Goal: Task Accomplishment & Management: Manage account settings

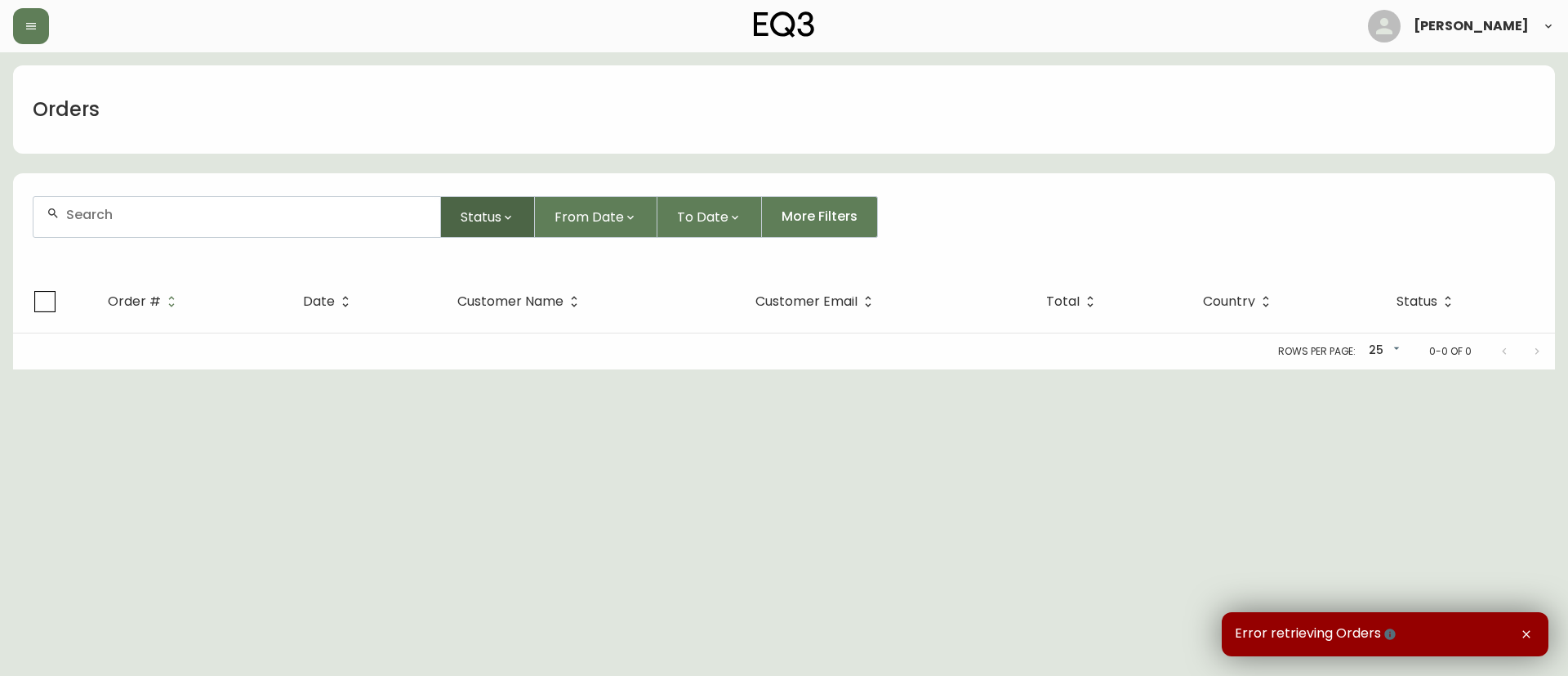
click at [476, 218] on span "Status" at bounding box center [481, 216] width 41 height 20
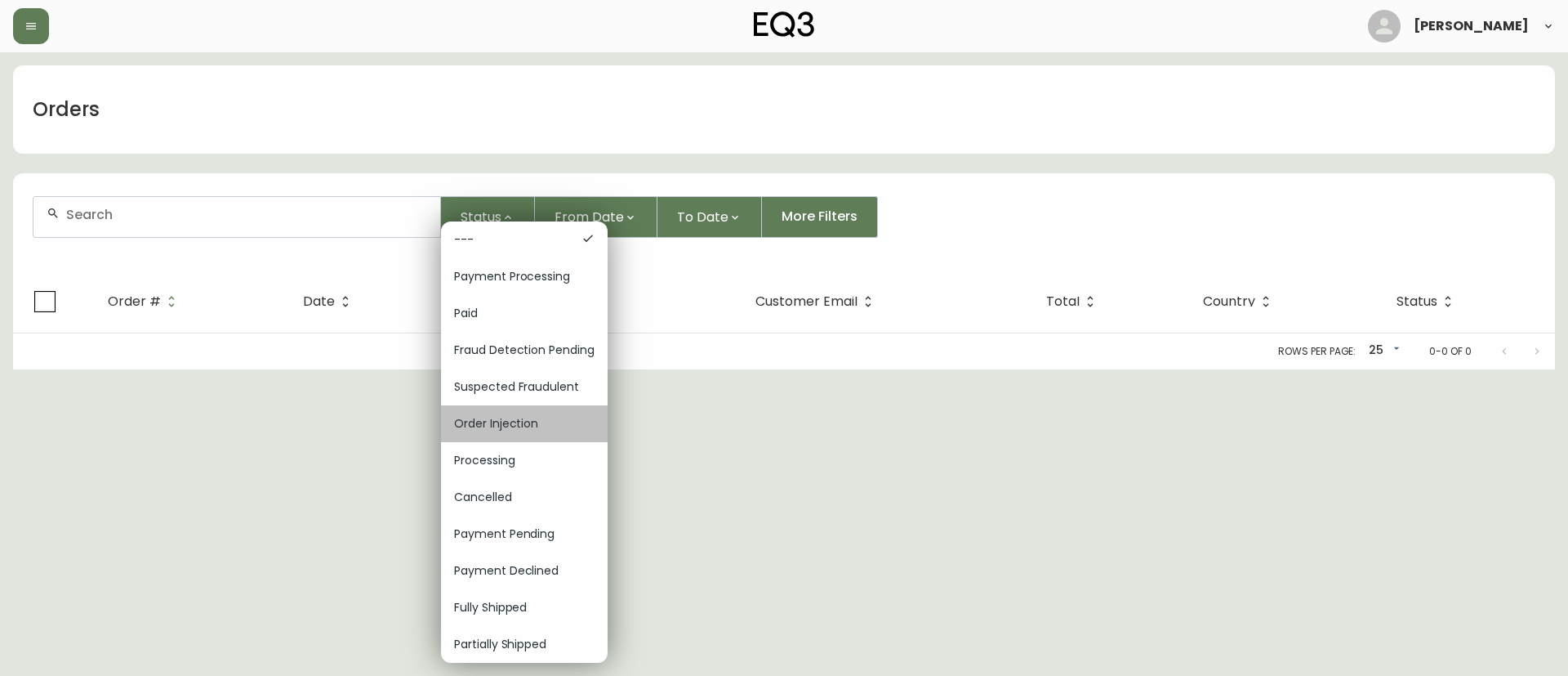
click at [537, 422] on span "Order Injection" at bounding box center [524, 424] width 141 height 17
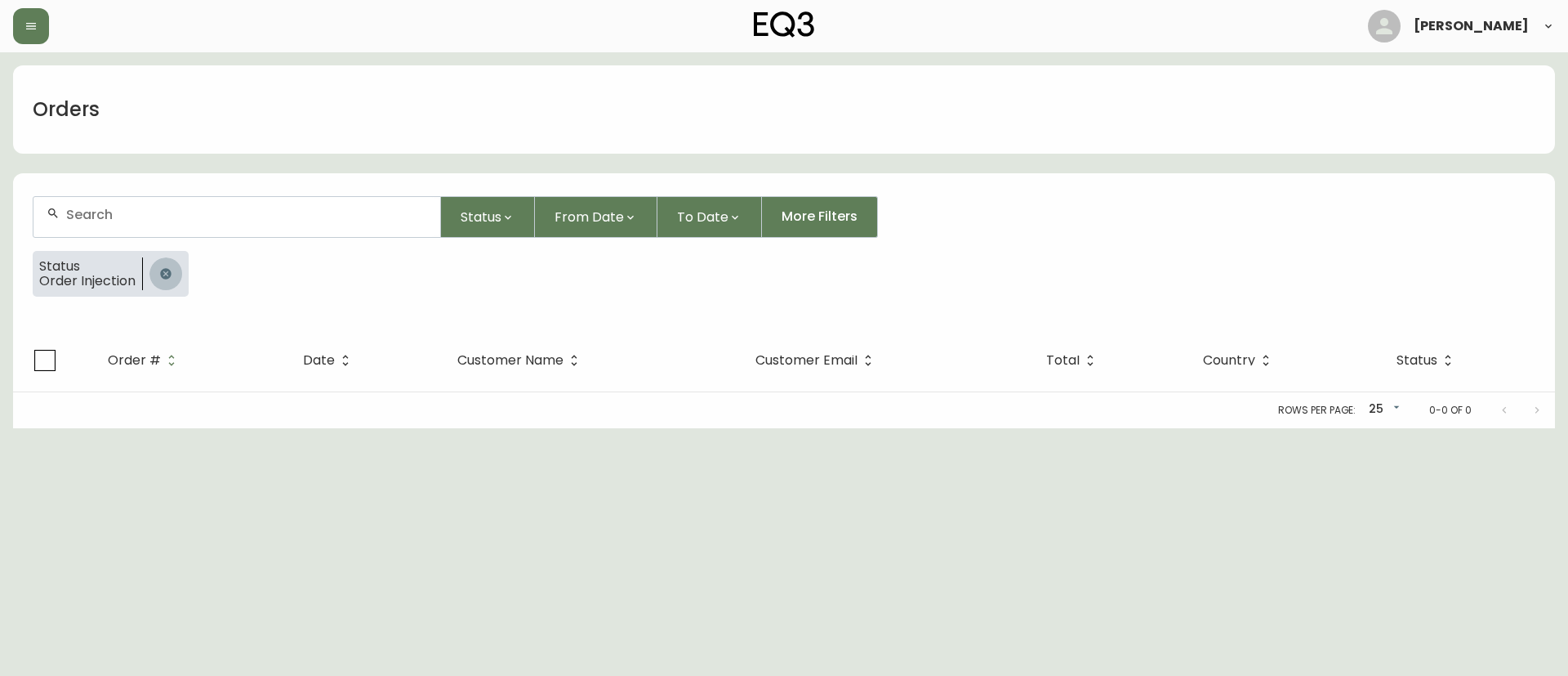
click at [156, 277] on button "button" at bounding box center [165, 273] width 32 height 32
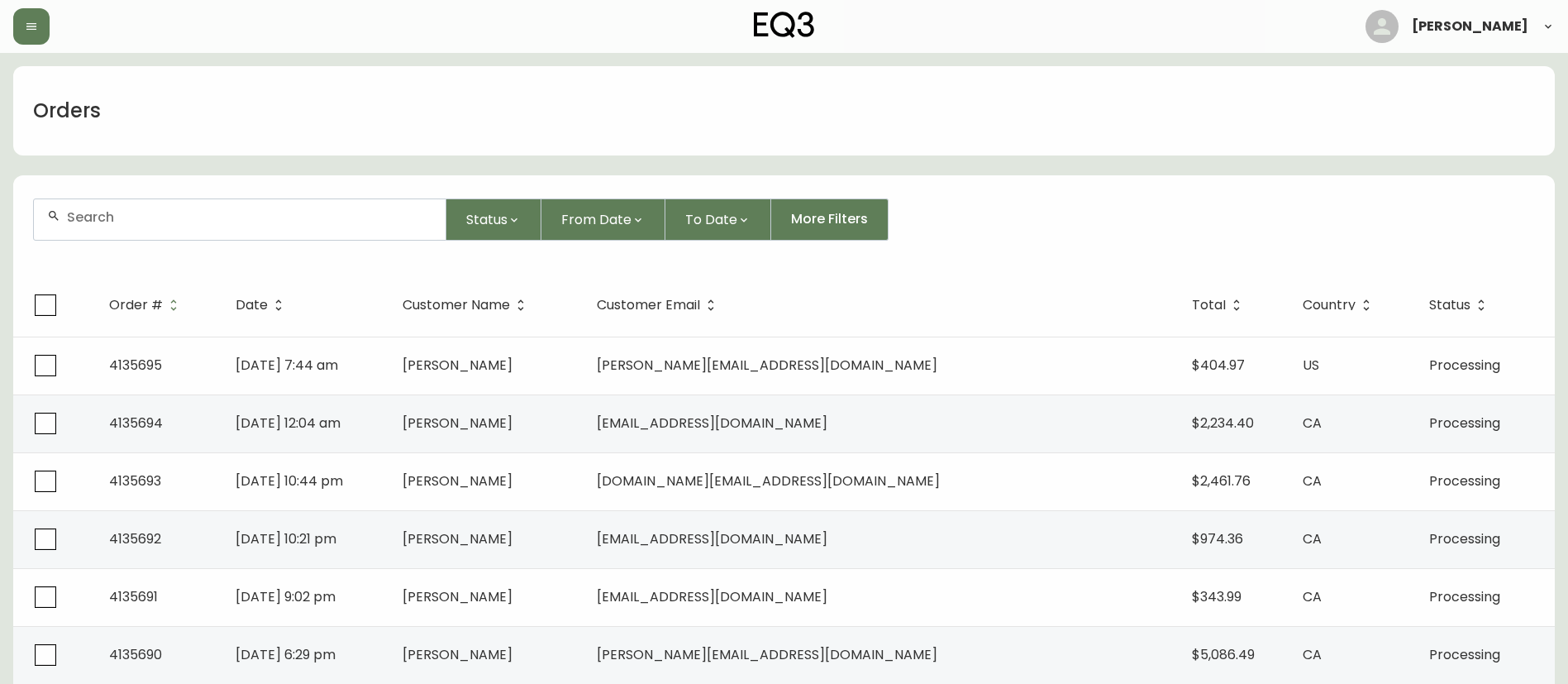
click at [374, 224] on input "text" at bounding box center [250, 216] width 365 height 16
paste input "4135665"
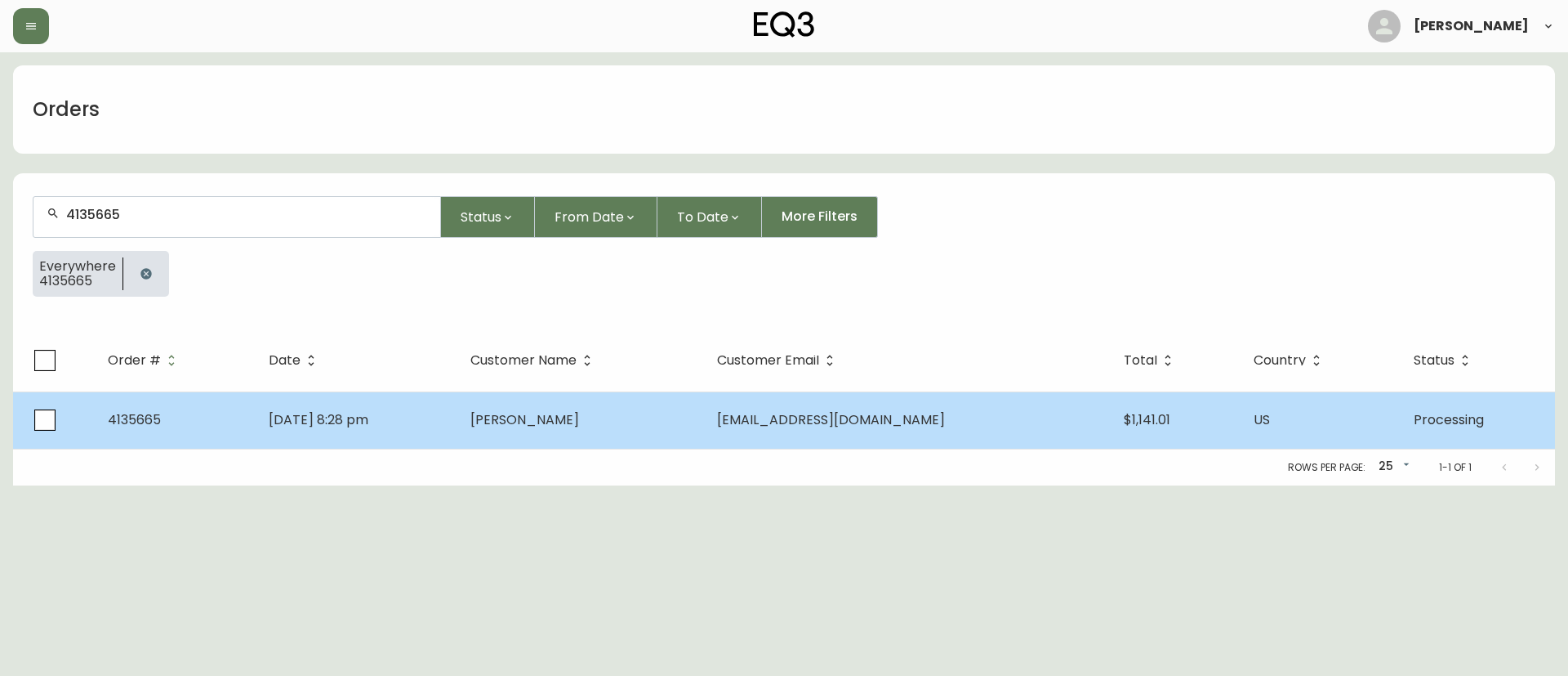
type input "4135665"
click at [703, 420] on td "[PERSON_NAME]" at bounding box center [580, 420] width 246 height 57
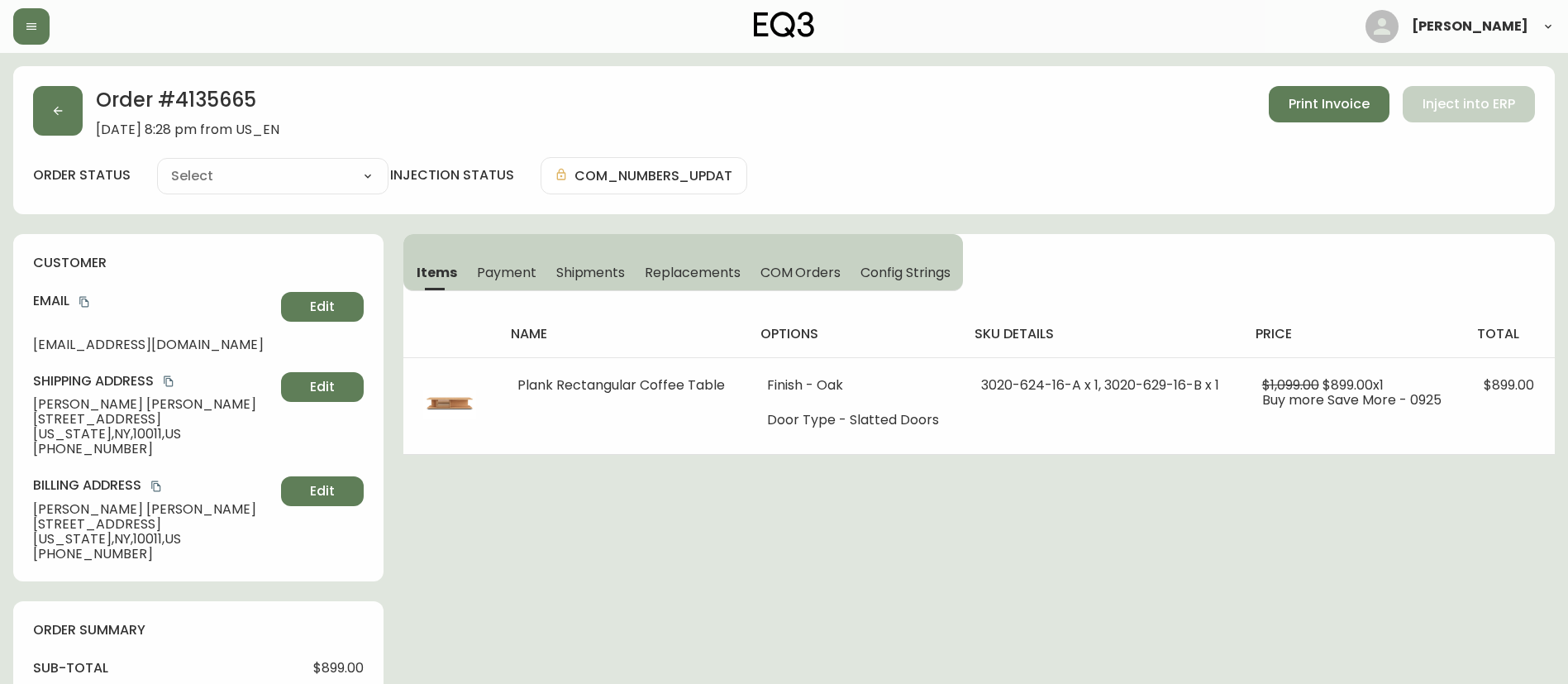
type input "Processing"
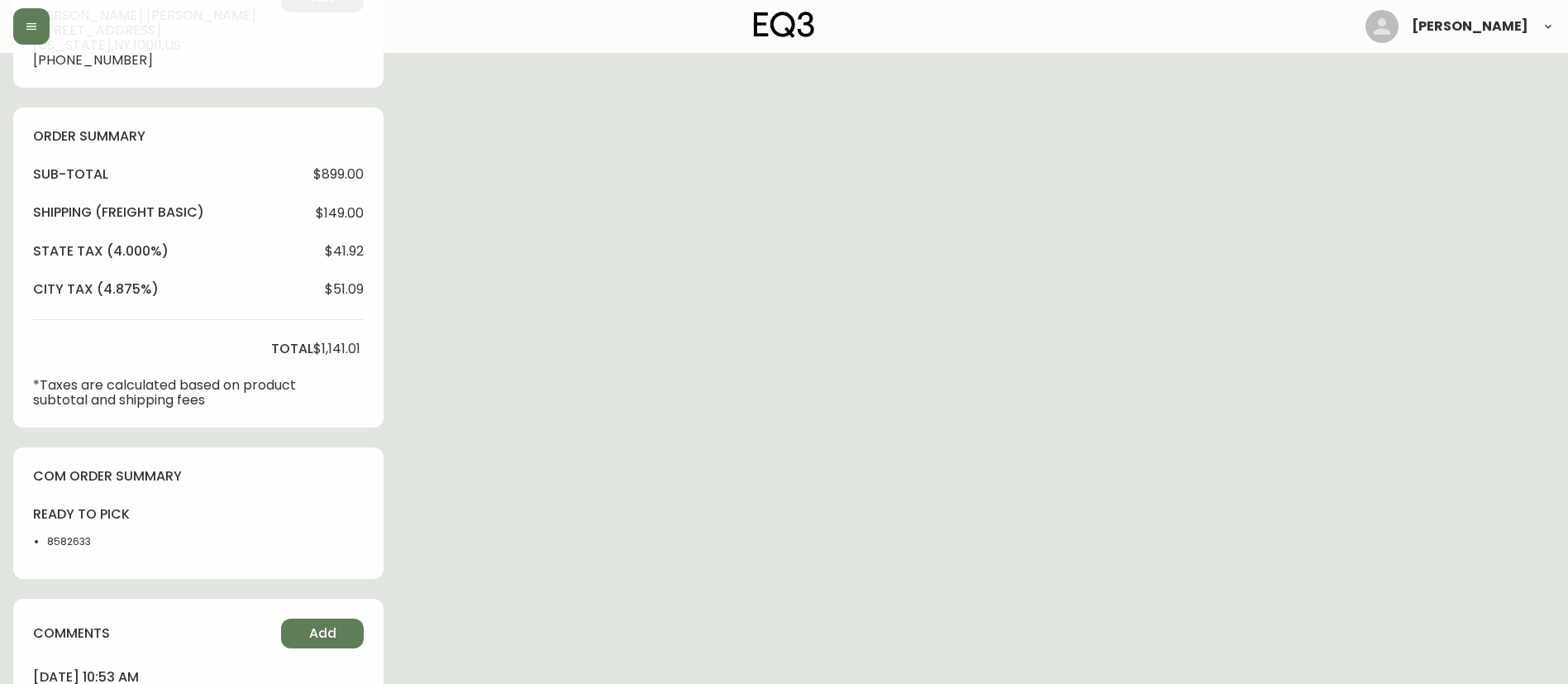
scroll to position [496, 0]
click at [66, 538] on li "8582633" at bounding box center [89, 539] width 83 height 15
drag, startPoint x: 66, startPoint y: 538, endPoint x: 178, endPoint y: 522, distance: 113.1
click at [66, 538] on li "8582633" at bounding box center [89, 539] width 83 height 15
copy li "8582633"
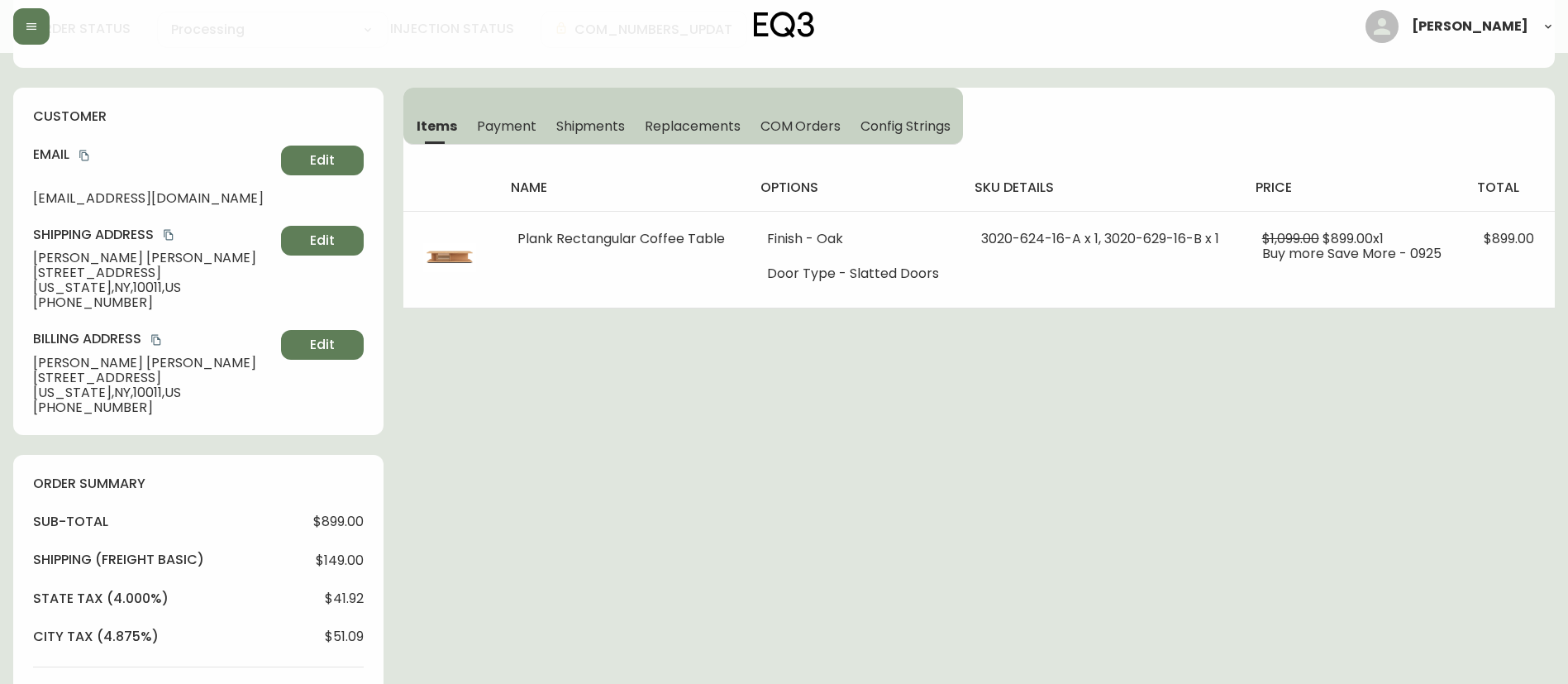
scroll to position [0, 0]
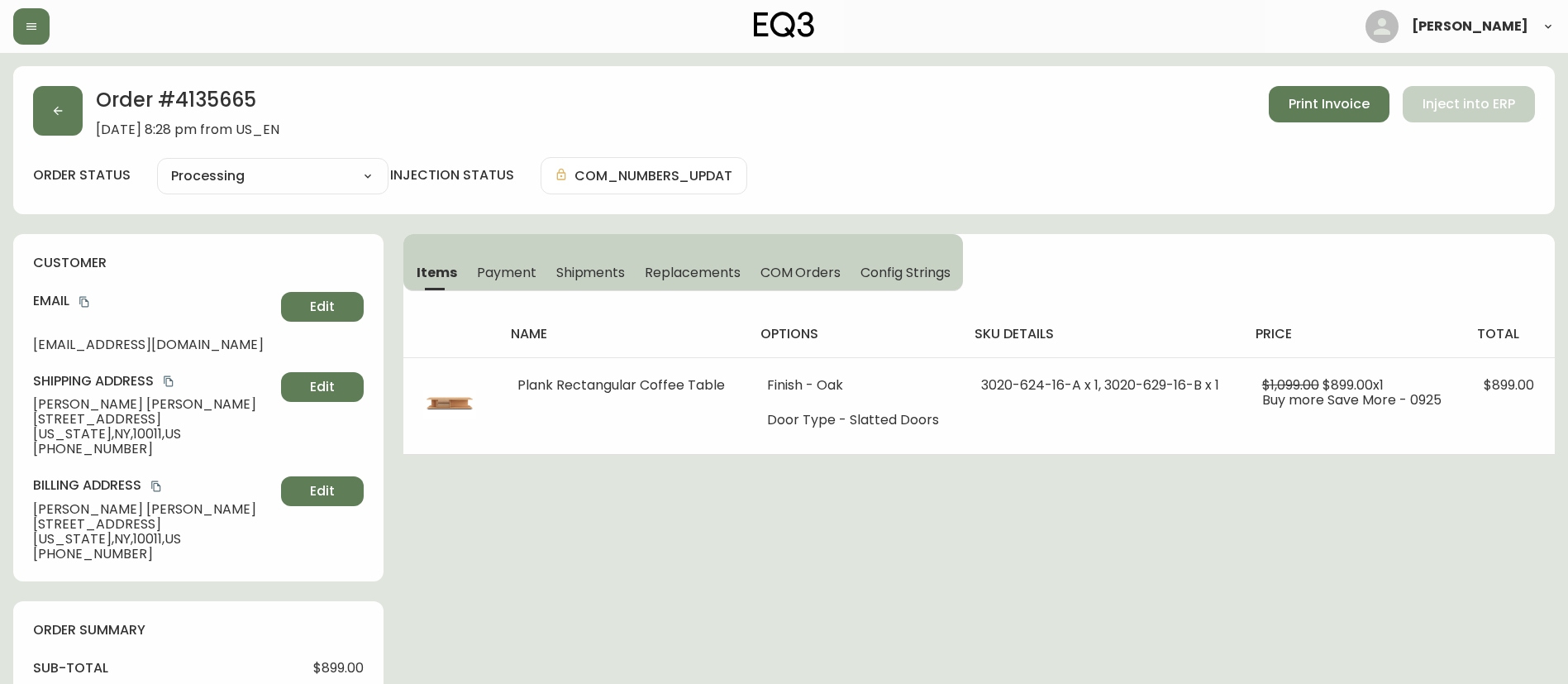
click at [283, 176] on select "Cancelled Fully Shipped Processing Partially Shipped" at bounding box center [273, 176] width 231 height 25
click at [157, 164] on select "Cancelled Fully Shipped Processing Partially Shipped" at bounding box center [273, 176] width 231 height 25
select select "PROCESSING"
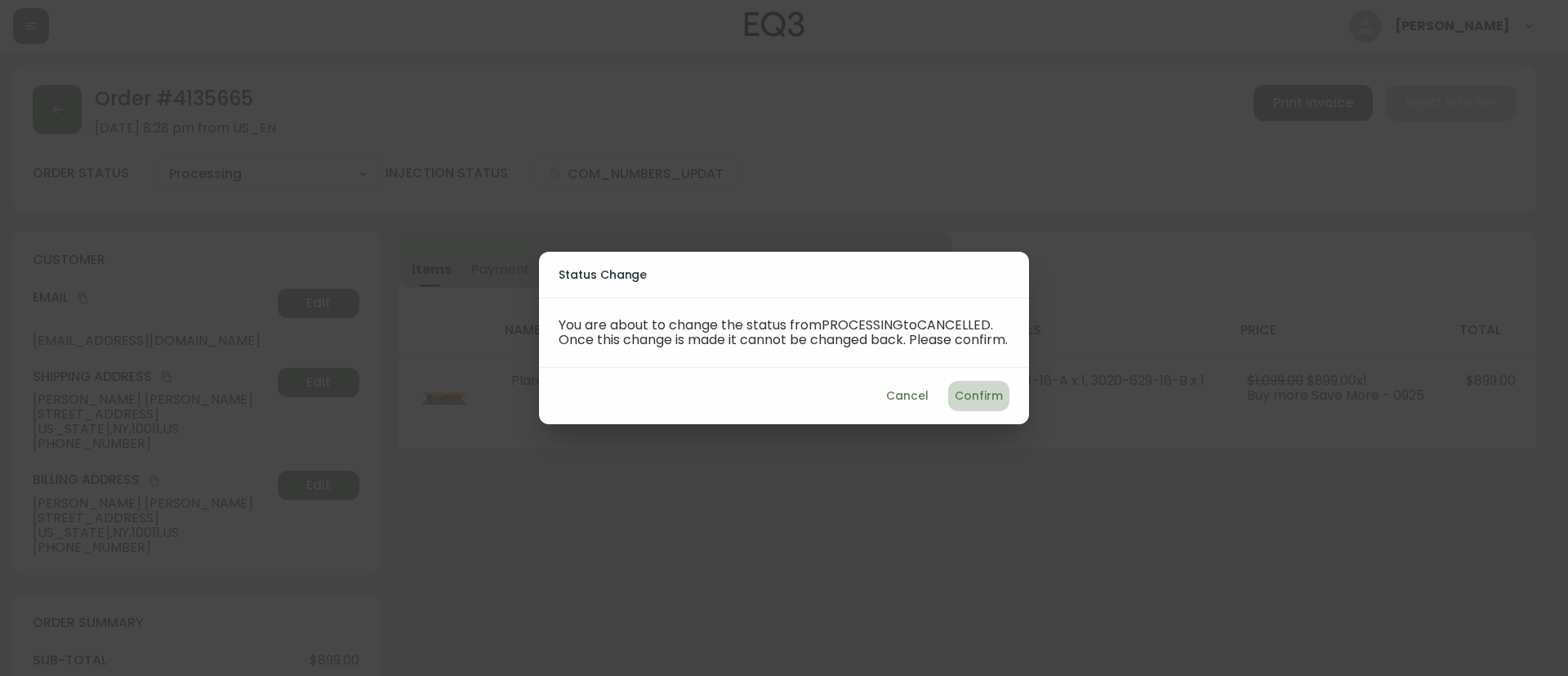
click at [983, 400] on span "Confirm" at bounding box center [979, 396] width 48 height 20
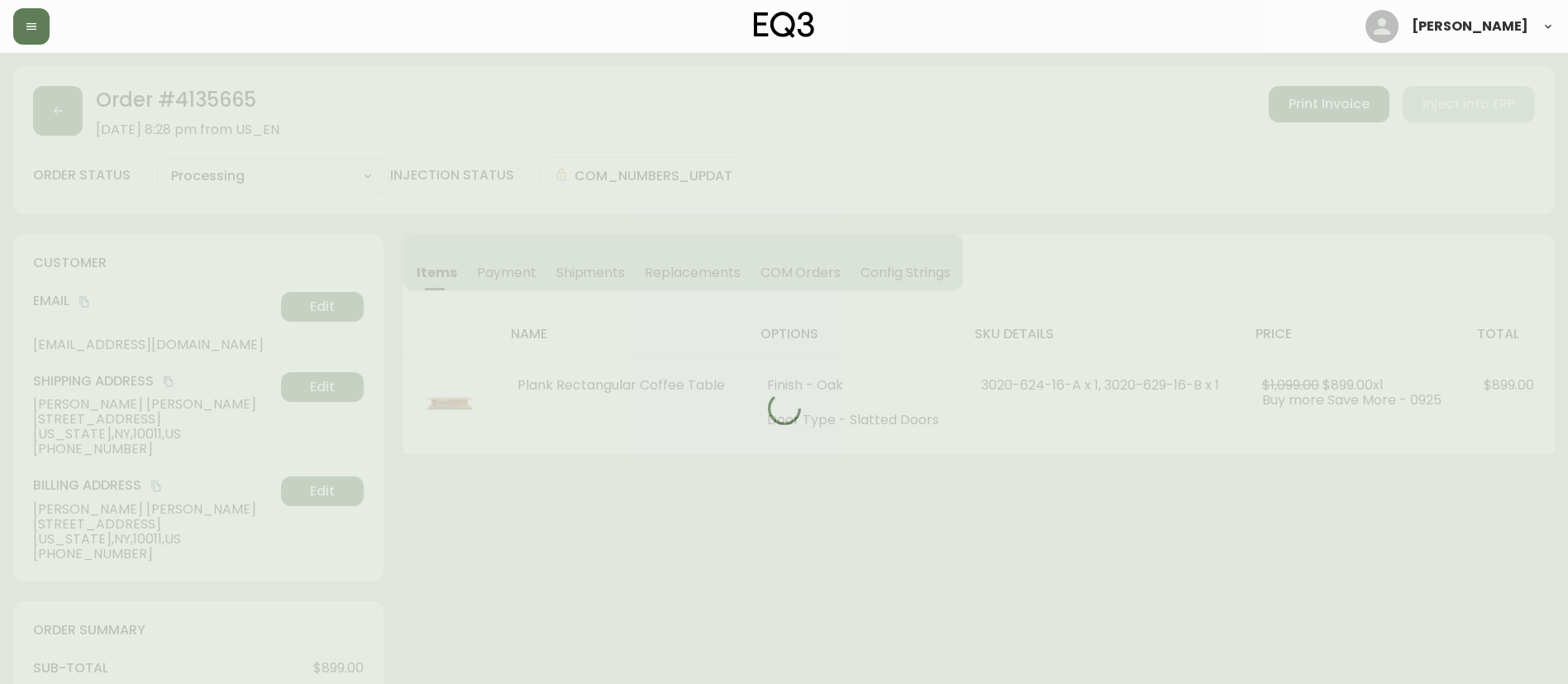
type input "Cancelled"
select select "CANCELLED"
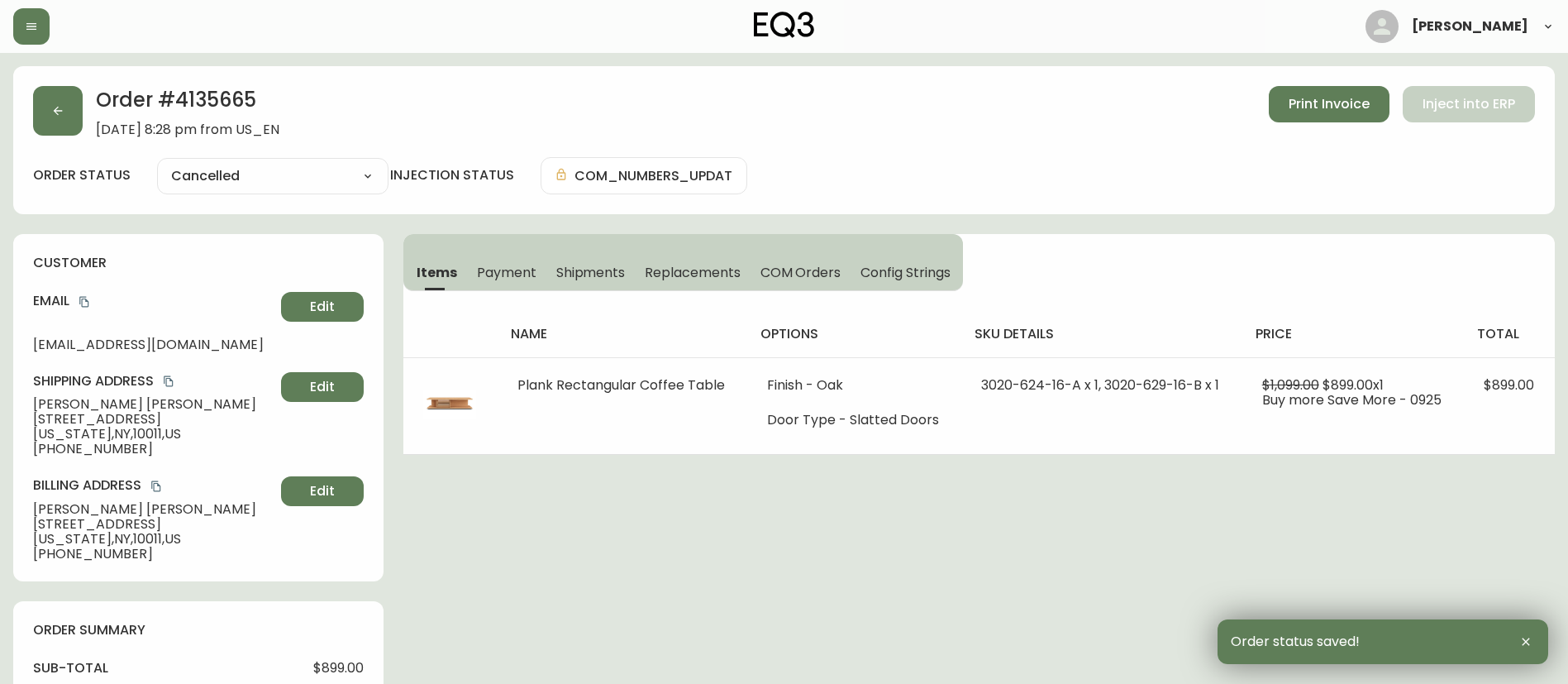
click at [504, 267] on span "Payment" at bounding box center [507, 272] width 60 height 18
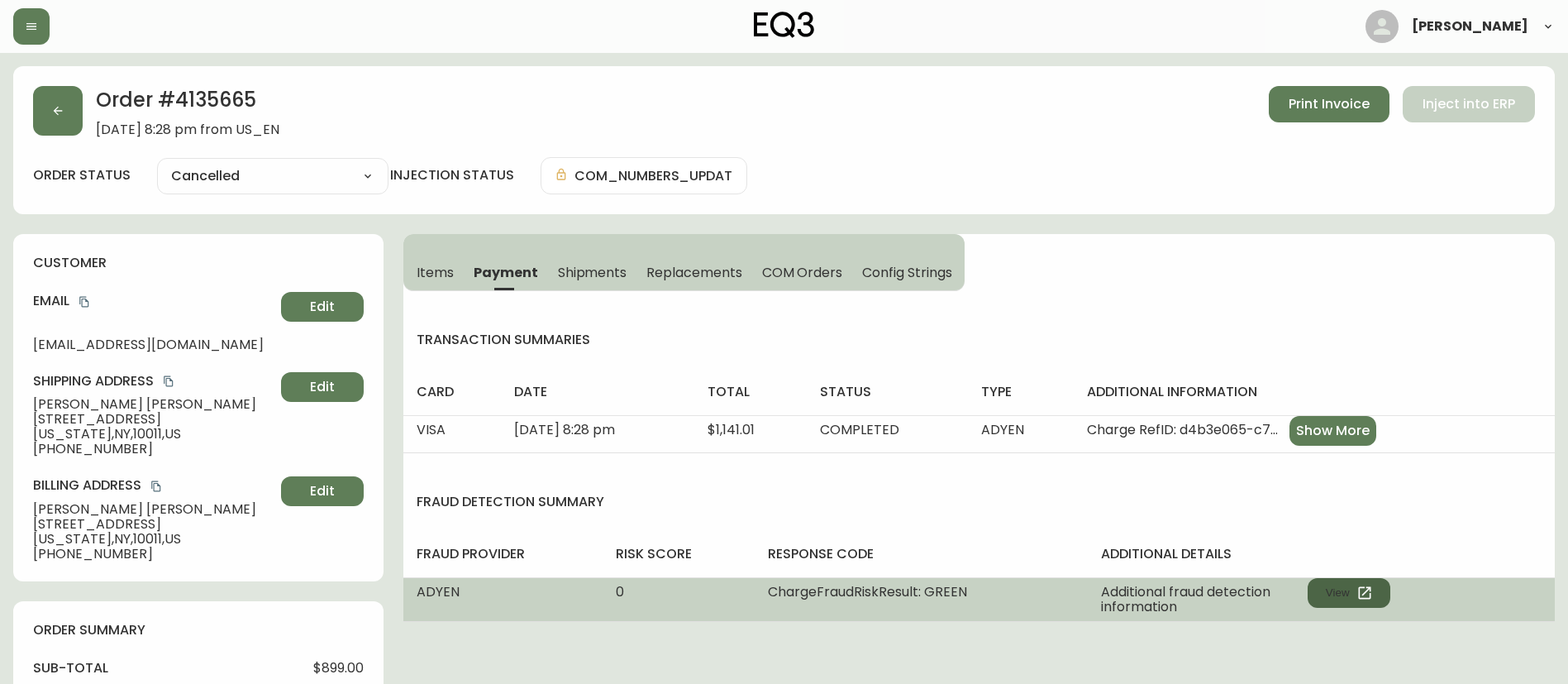
click at [1355, 590] on button "View" at bounding box center [1348, 593] width 83 height 30
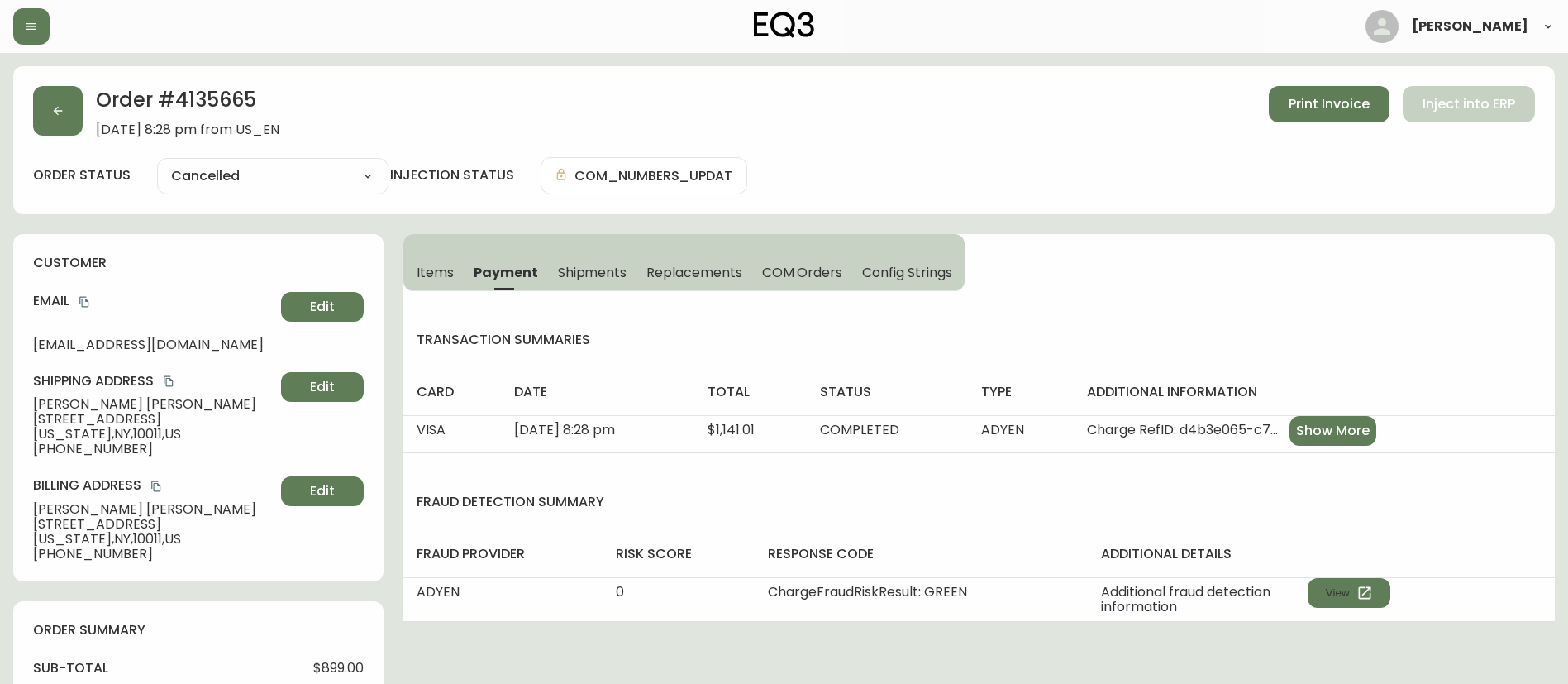
click at [351, 661] on span "$899.00" at bounding box center [338, 668] width 50 height 15
copy span "899.00"
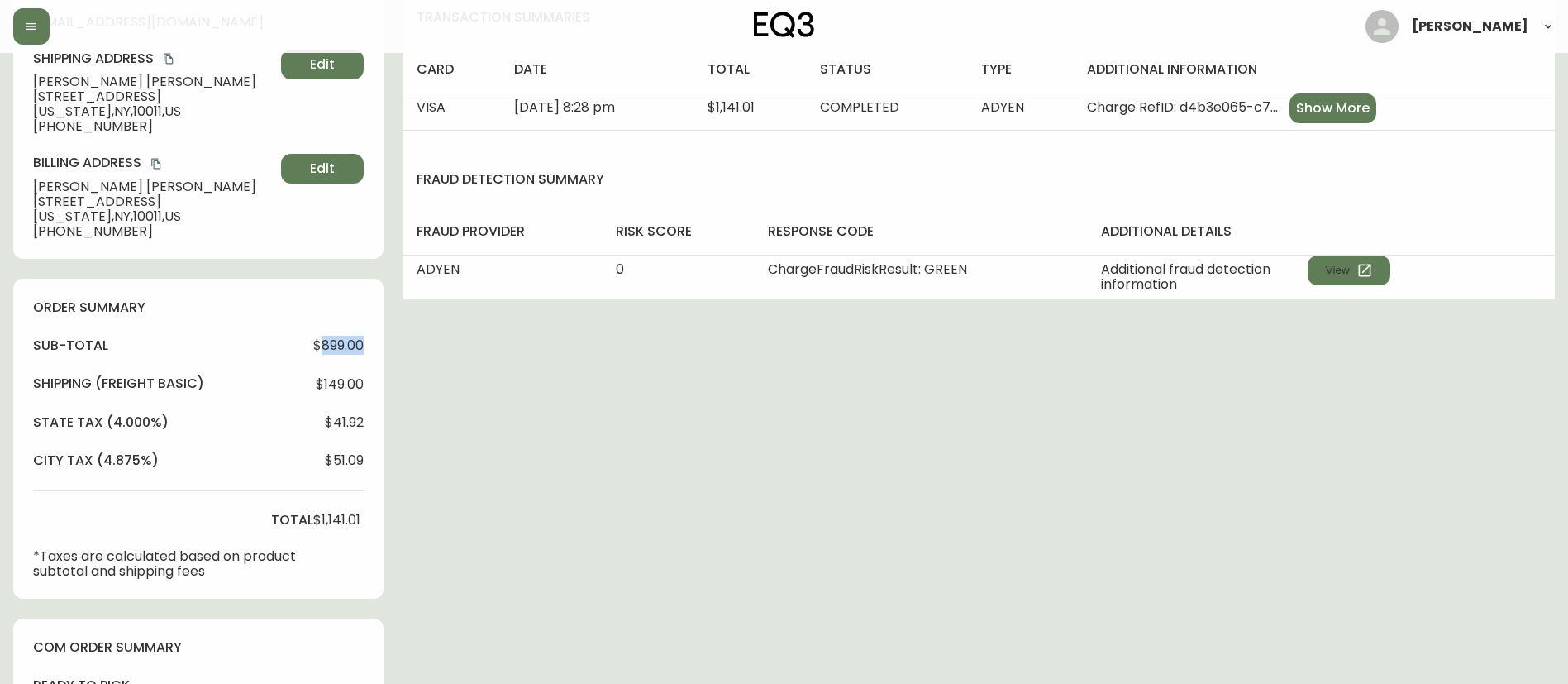
scroll to position [331, 0]
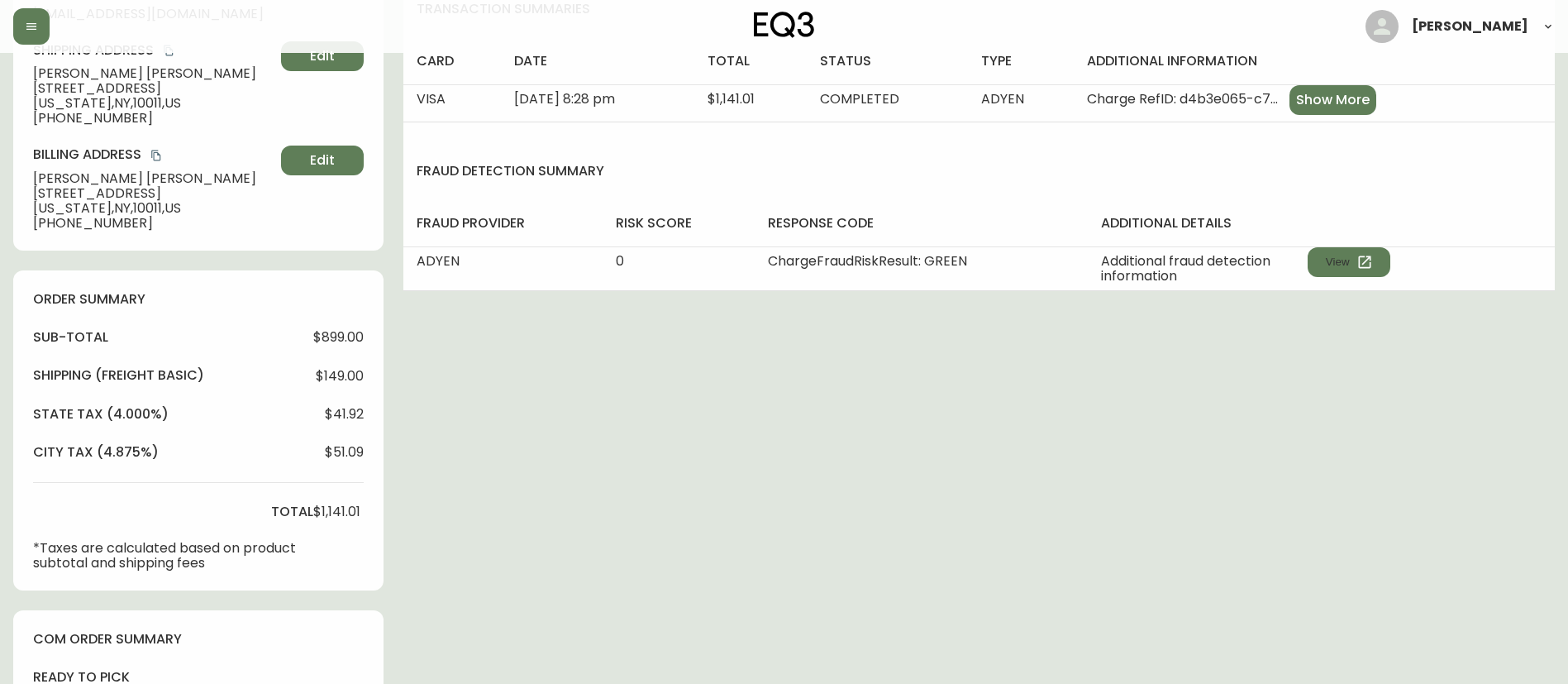
click at [322, 519] on span "$1,141.01" at bounding box center [336, 512] width 48 height 15
copy span "1,141.01"
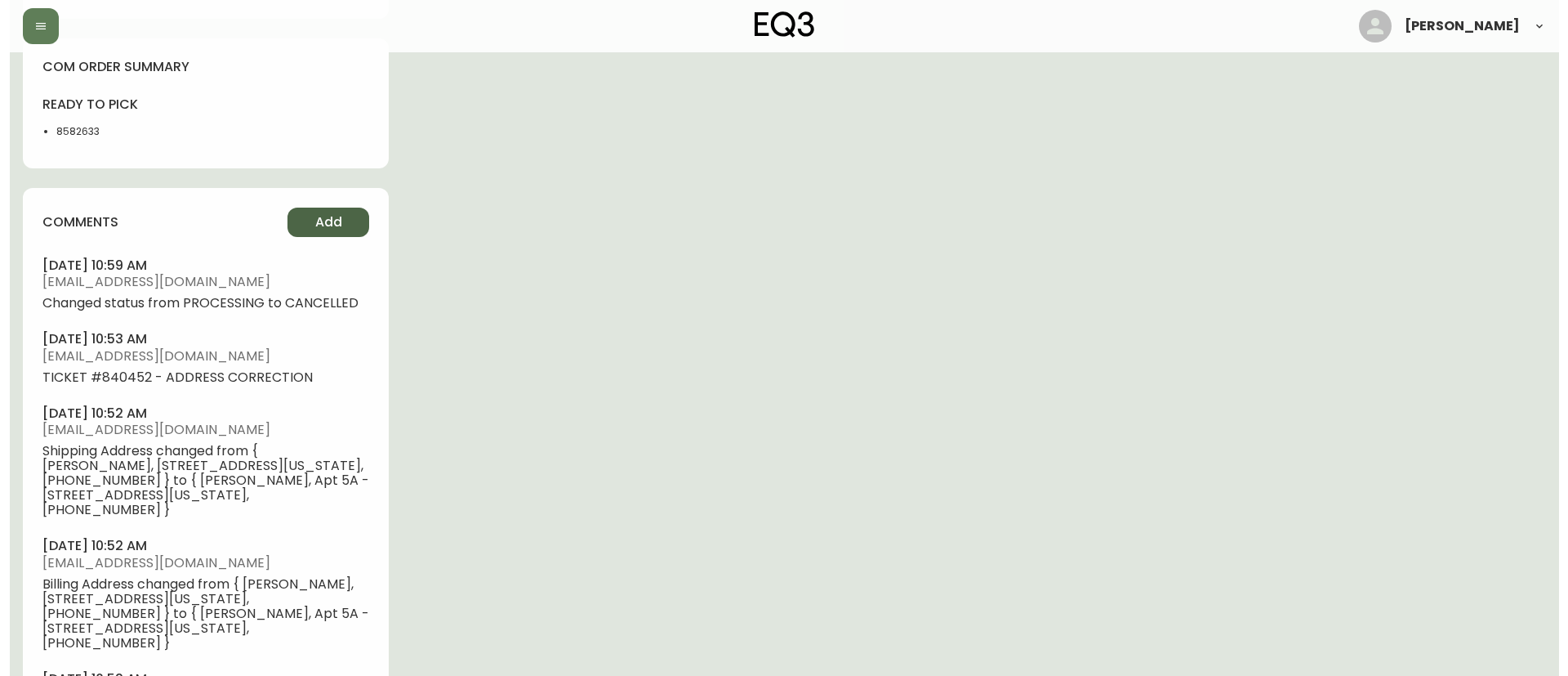
scroll to position [891, 0]
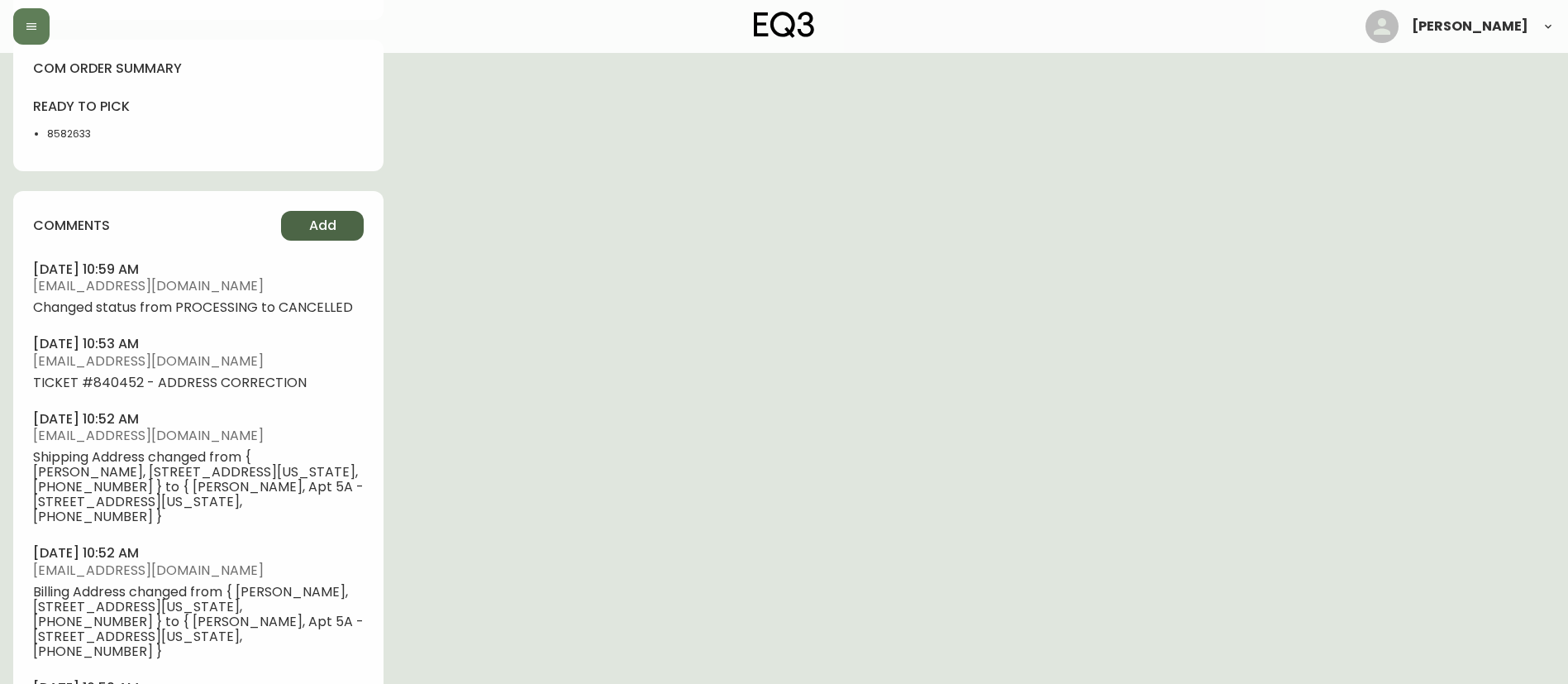
click at [311, 224] on span "Add" at bounding box center [322, 226] width 27 height 19
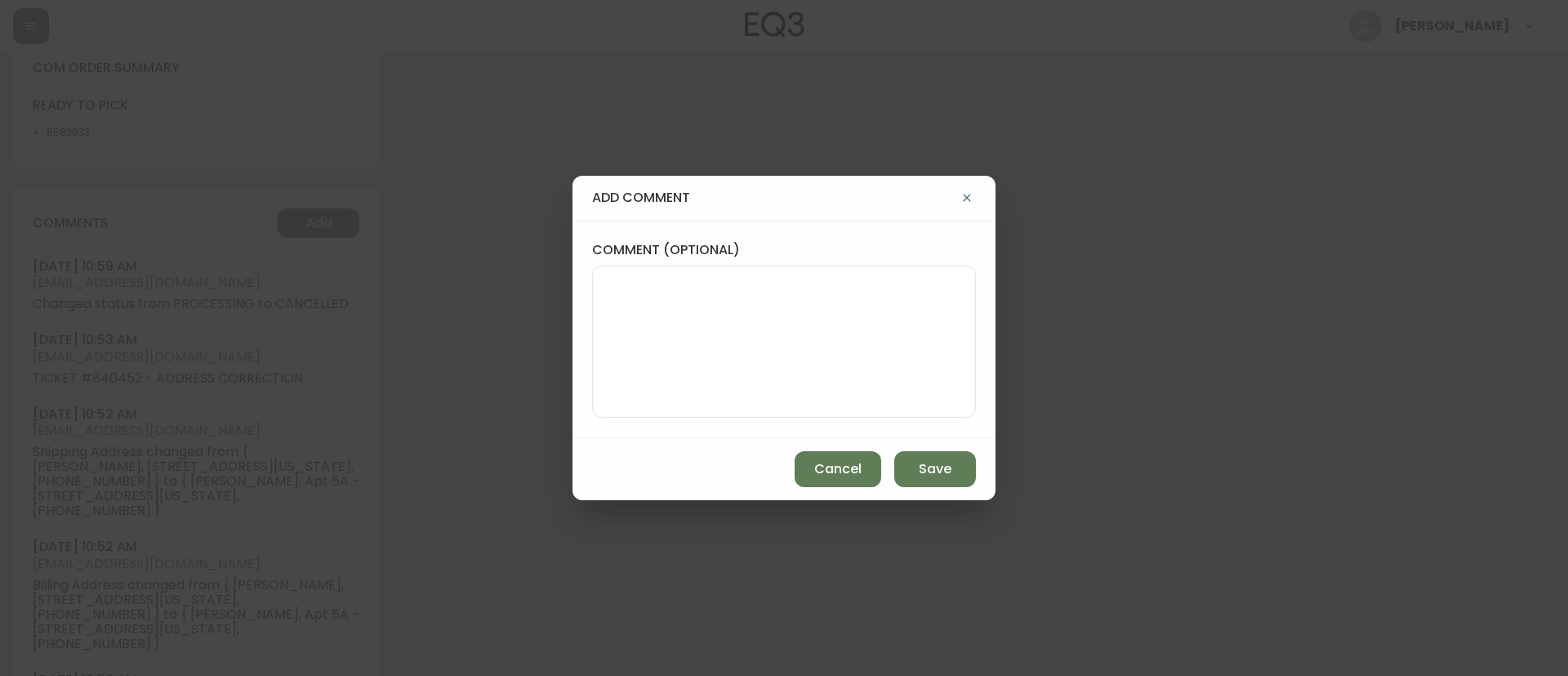
drag, startPoint x: 728, startPoint y: 338, endPoint x: 810, endPoint y: 375, distance: 90.0
click at [728, 338] on textarea "comment (optional)" at bounding box center [784, 342] width 356 height 131
paste textarea "CANCELLATION - ORDER CHANGES TICKET# 841166 ORD# 4135665 - status in AS400: 30 …"
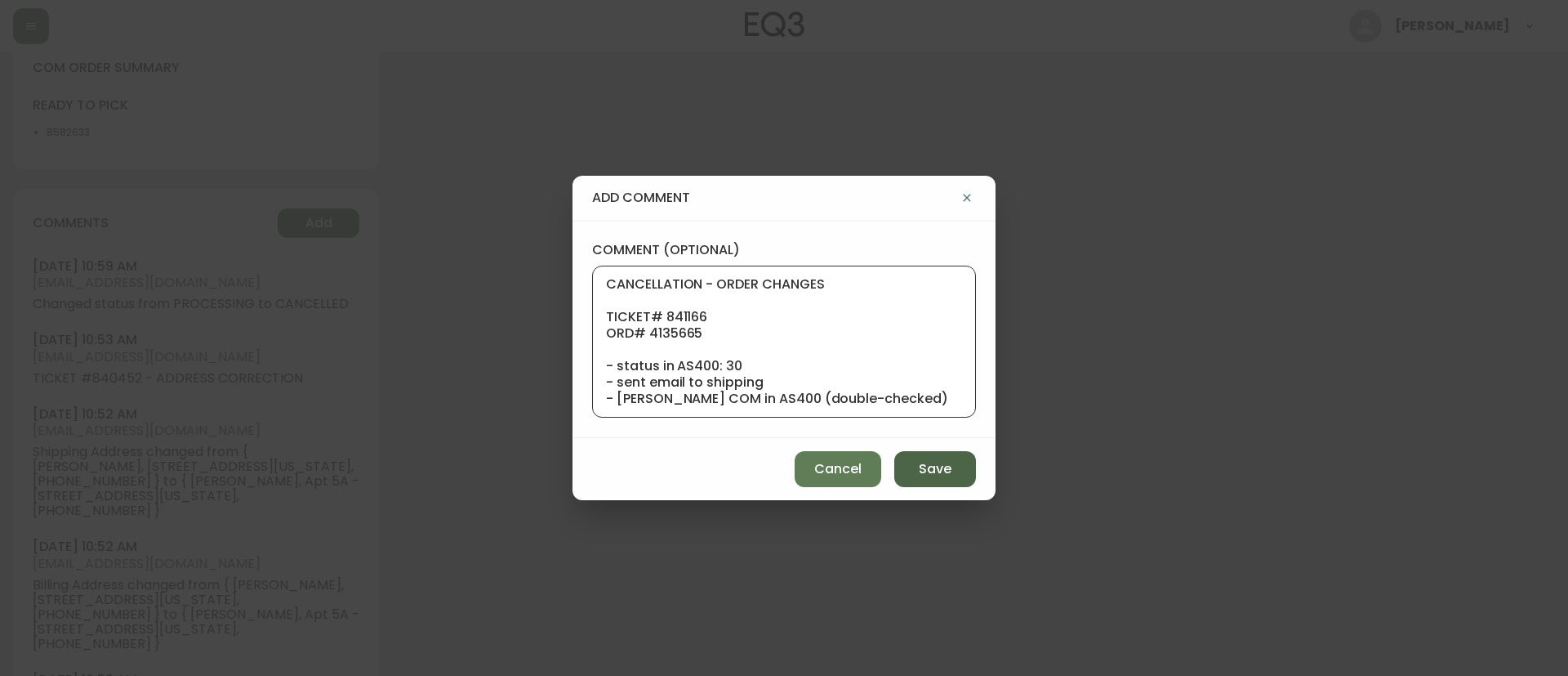
scroll to position [163, 0]
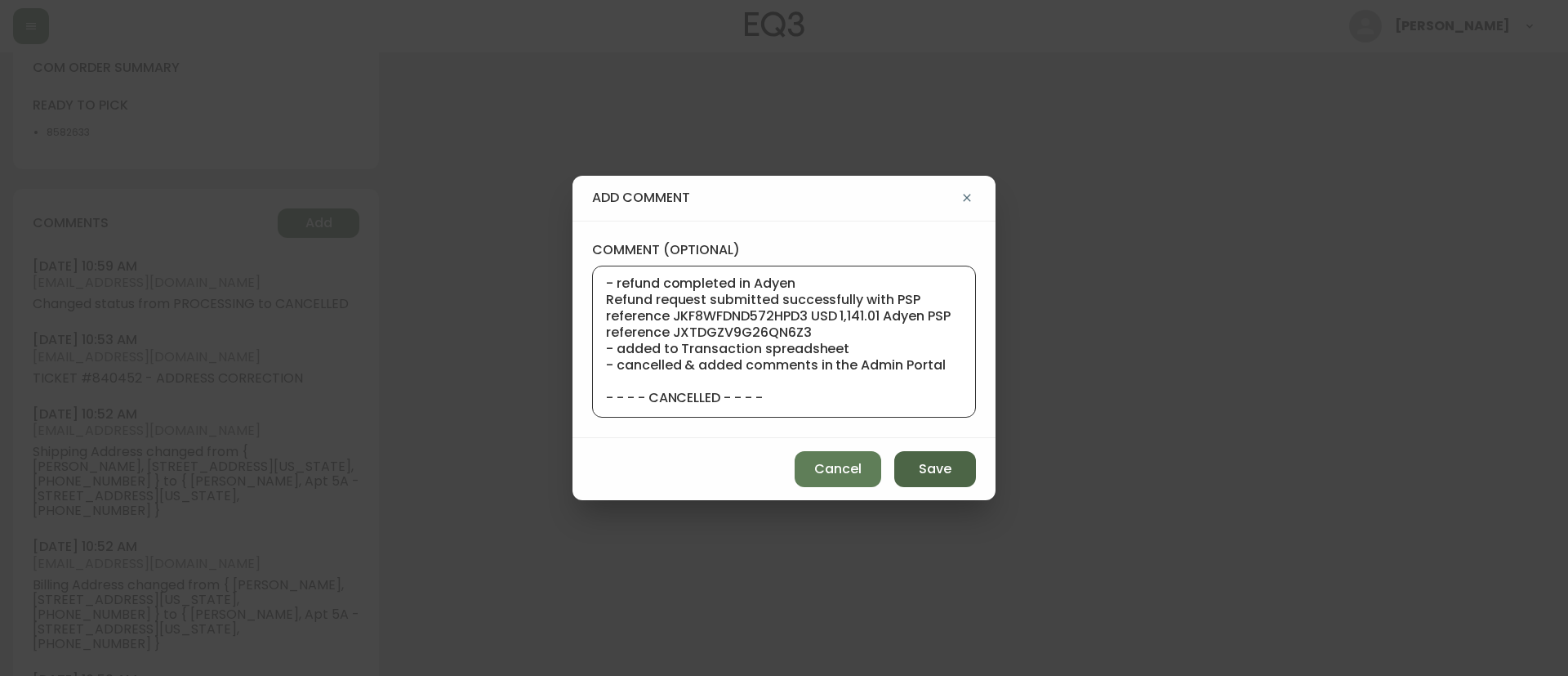
type textarea "CANCELLATION - ORDER CHANGES TICKET# 841166 ORD# 4135665 - status in AS400: 30 …"
click at [955, 472] on button "Save" at bounding box center [935, 469] width 82 height 36
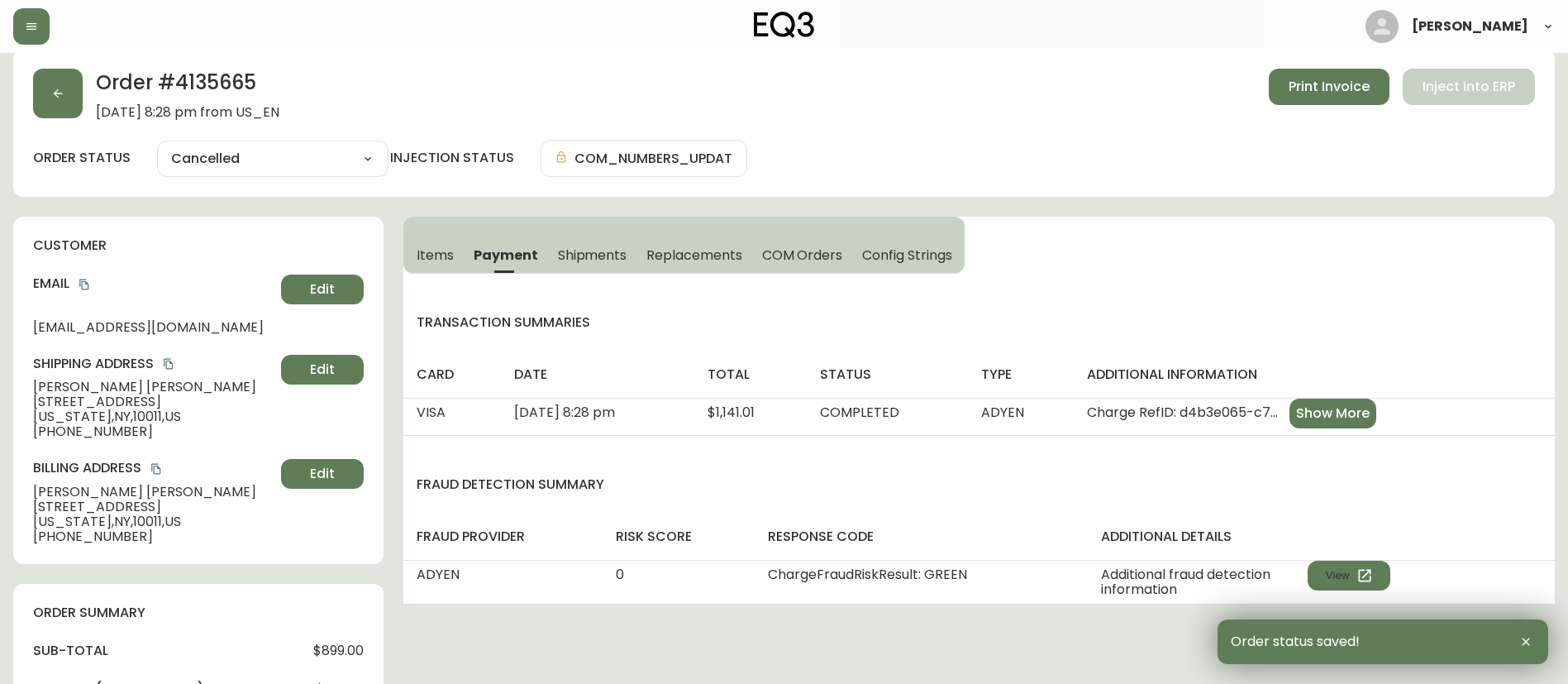
scroll to position [0, 0]
